Goal: Browse casually: Explore the website without a specific task or goal

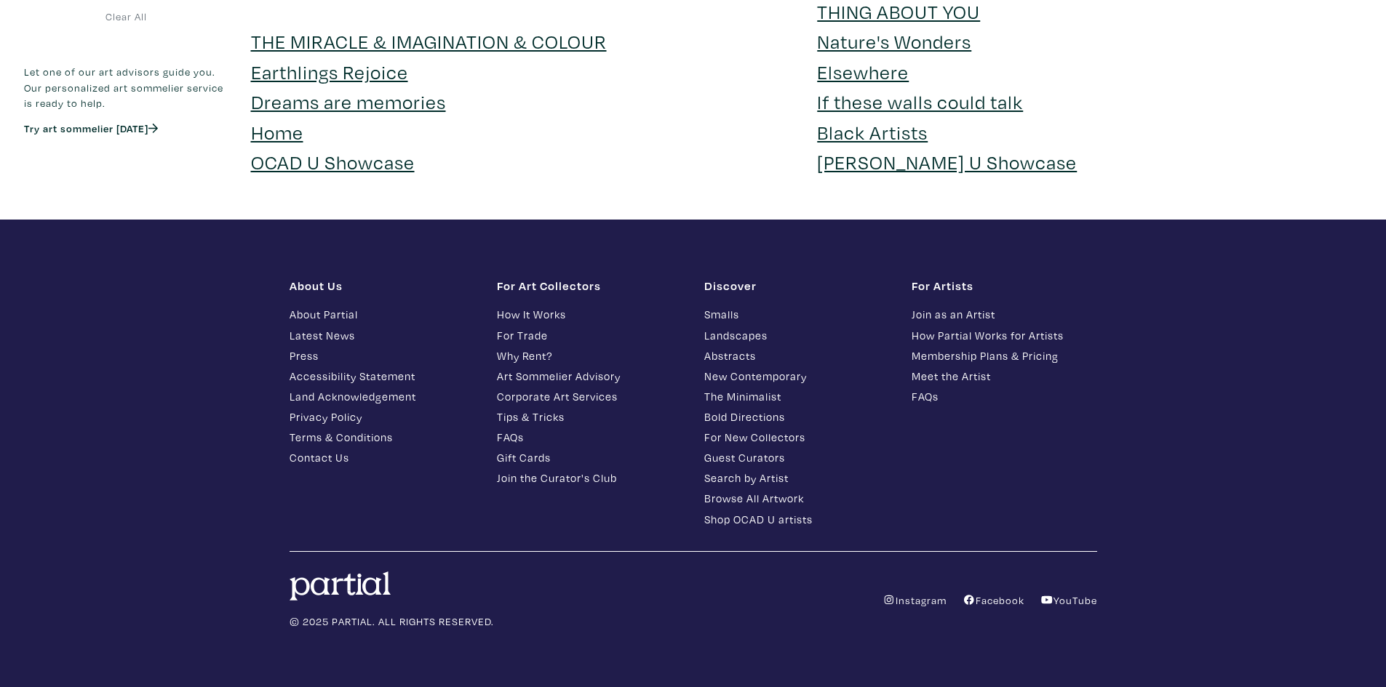
click at [645, 249] on footer "About Us About Partial Latest News Press Accessibility Statement Land Acknowled…" at bounding box center [693, 454] width 1386 height 468
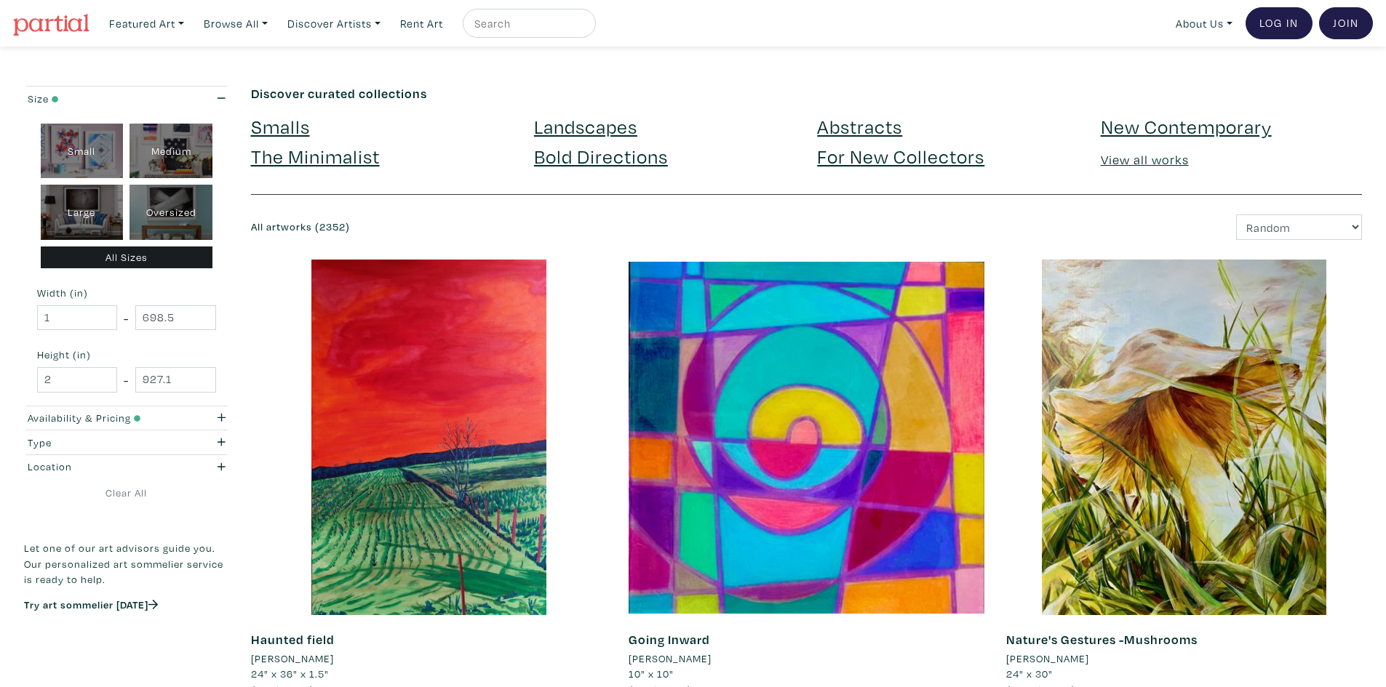
click at [274, 125] on link "Smalls" at bounding box center [280, 125] width 59 height 25
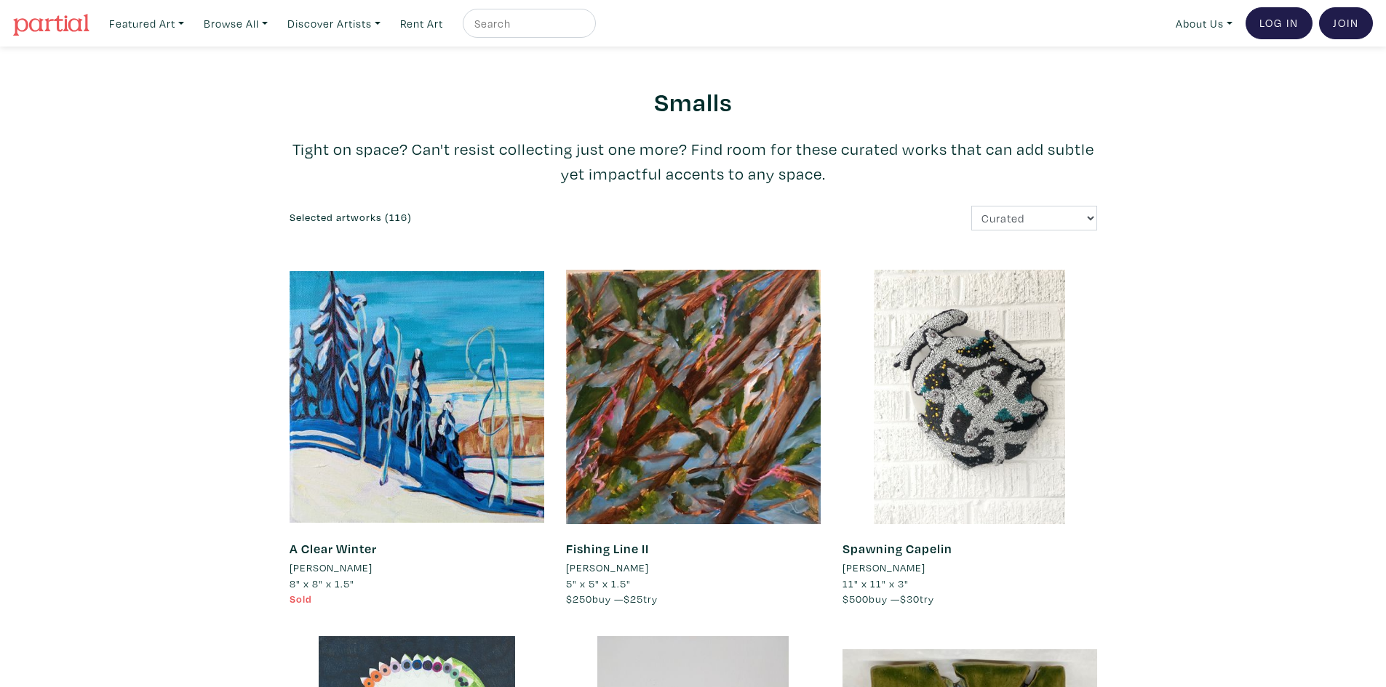
click at [72, 15] on img at bounding box center [51, 25] width 76 height 22
